Goal: Find specific page/section: Find specific page/section

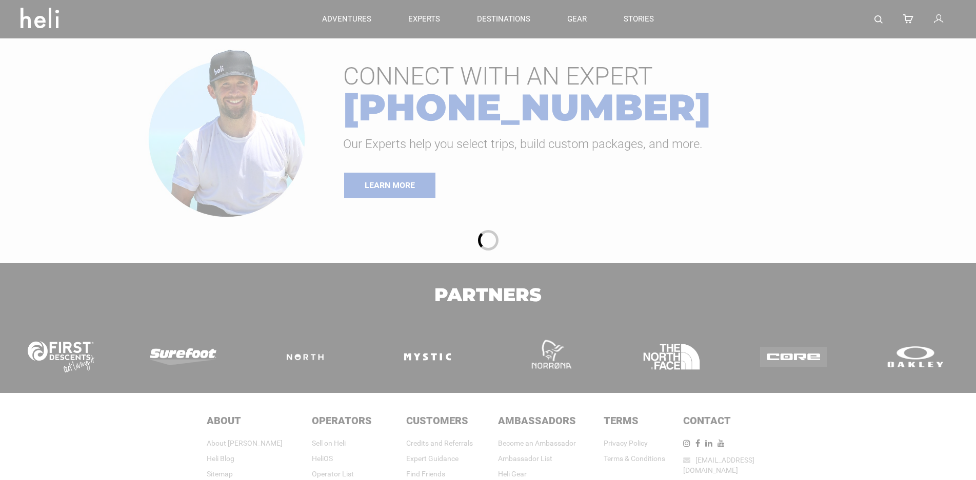
type input "Heli Skiing"
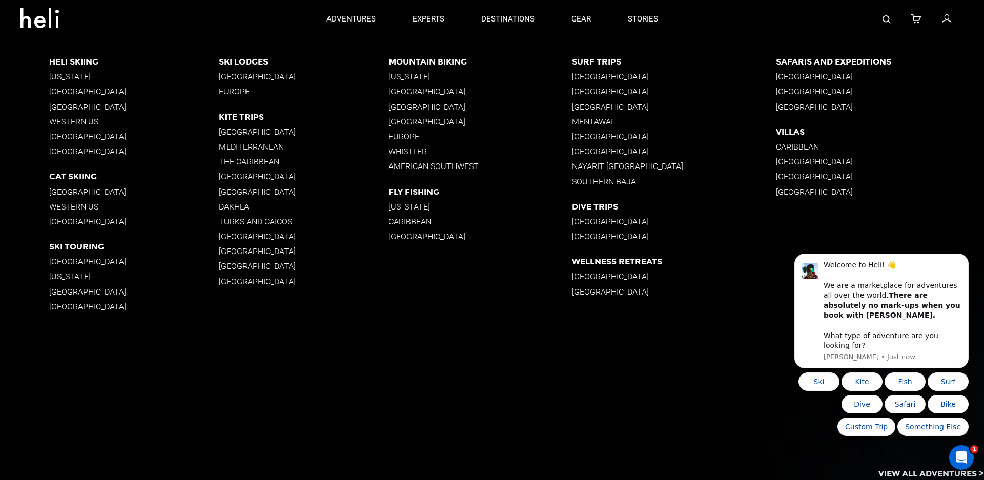
click at [91, 88] on p "[GEOGRAPHIC_DATA]" at bounding box center [134, 92] width 170 height 10
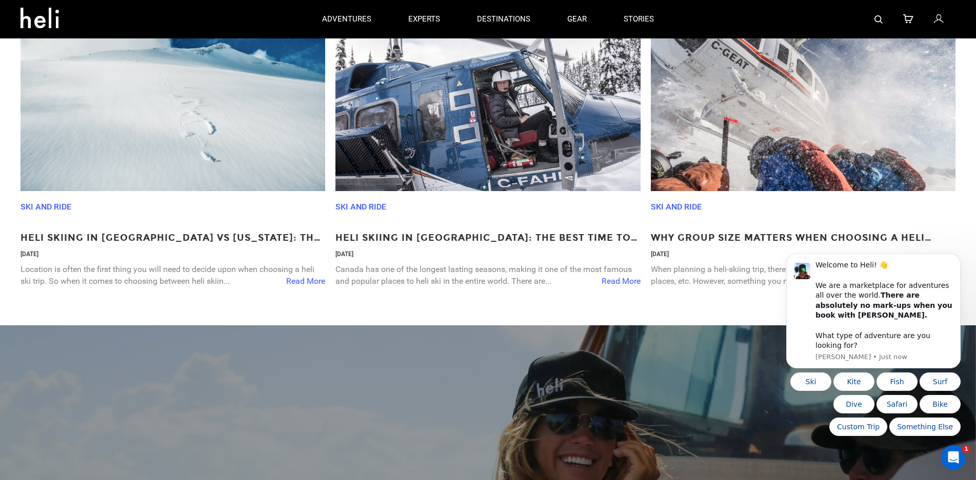
scroll to position [1640, 0]
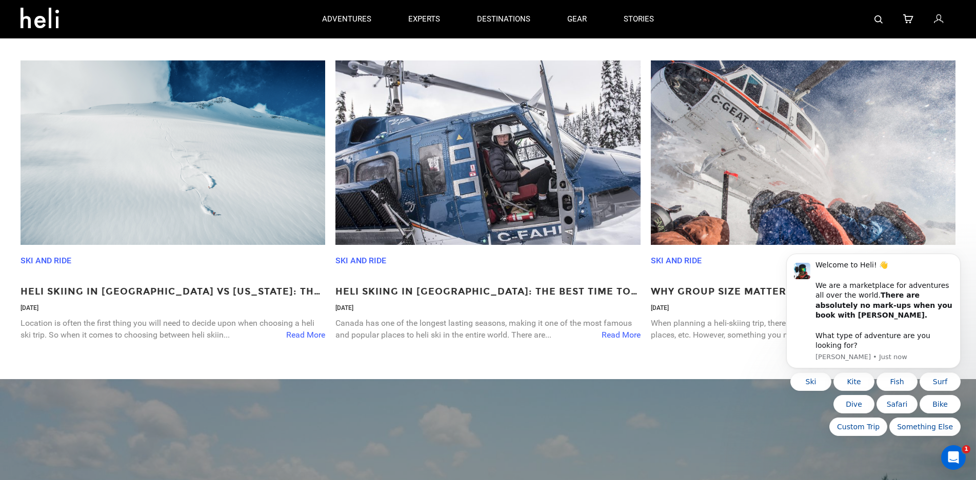
type input "Heli Skiing"
